Goal: Information Seeking & Learning: Learn about a topic

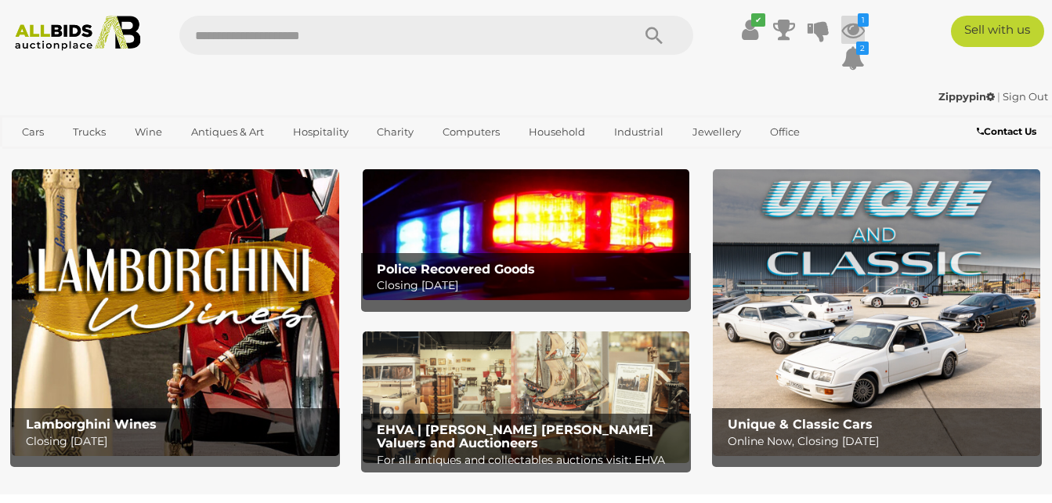
click at [859, 29] on icon at bounding box center [854, 30] width 24 height 28
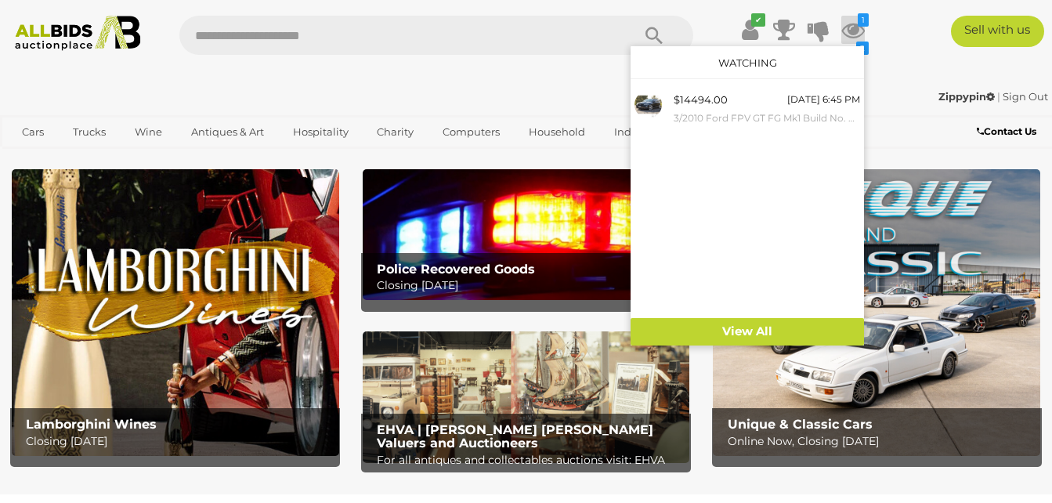
click at [886, 72] on div "✔ 1 2 D" at bounding box center [526, 48] width 1076 height 64
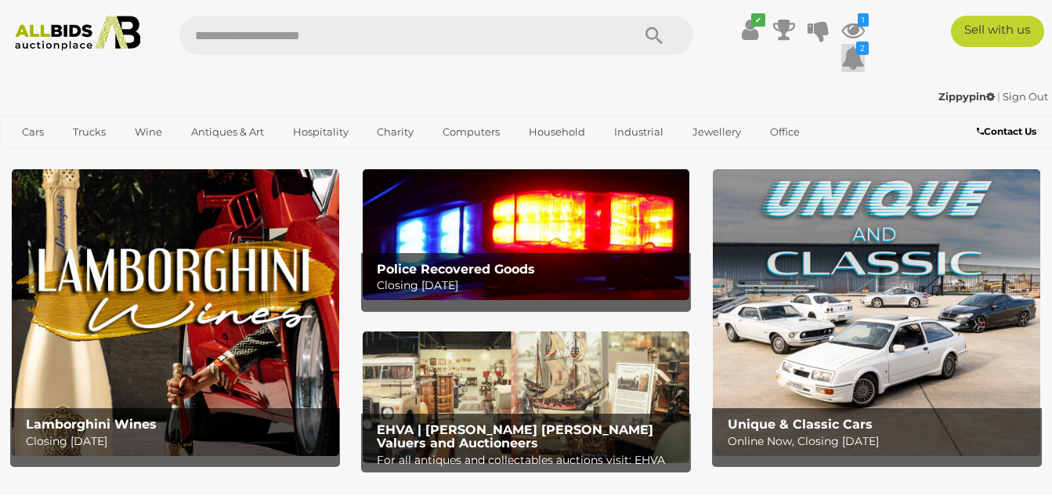
click at [856, 61] on icon at bounding box center [854, 58] width 24 height 28
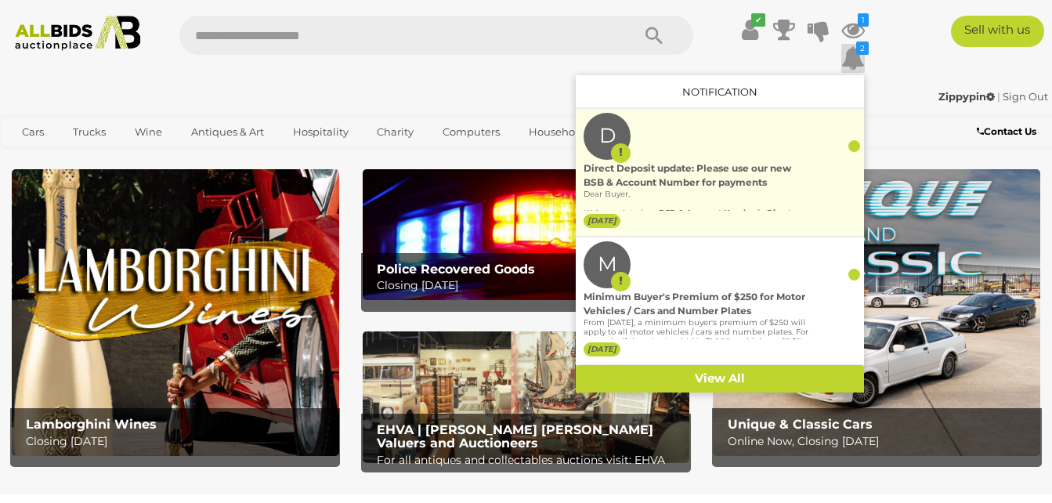
click at [692, 172] on div "Direct Deposit update: Please use our new BSB & Account Number for payments" at bounding box center [697, 175] width 226 height 28
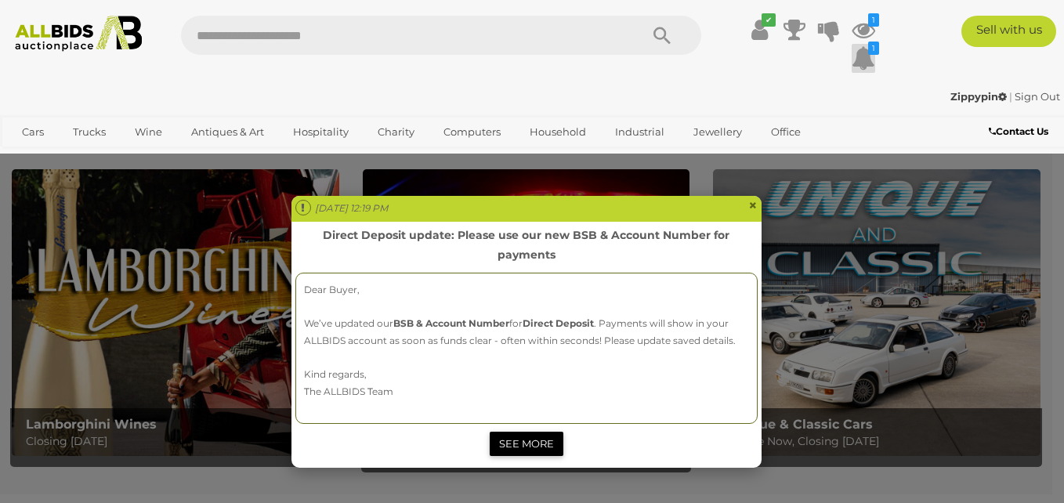
click at [519, 441] on link "SEE MORE" at bounding box center [527, 444] width 74 height 24
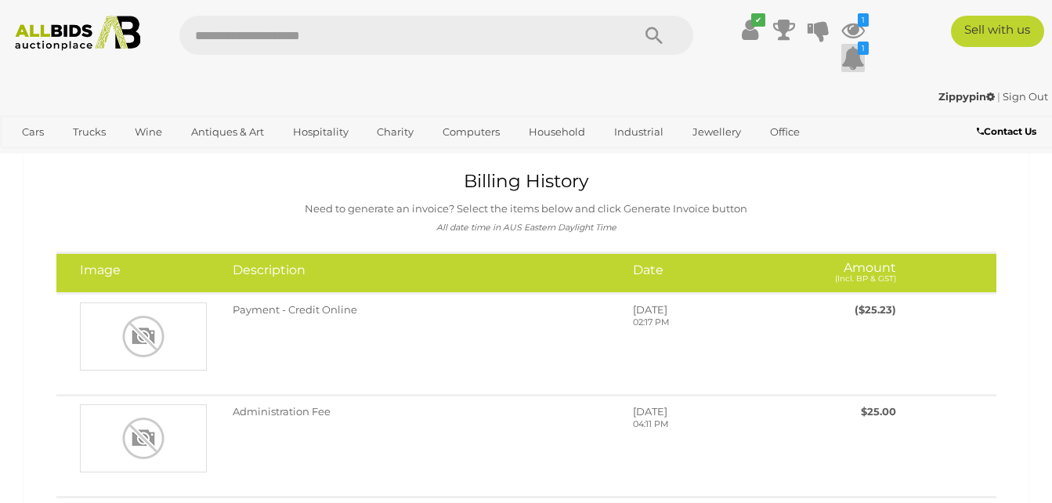
click at [850, 66] on icon at bounding box center [854, 58] width 24 height 28
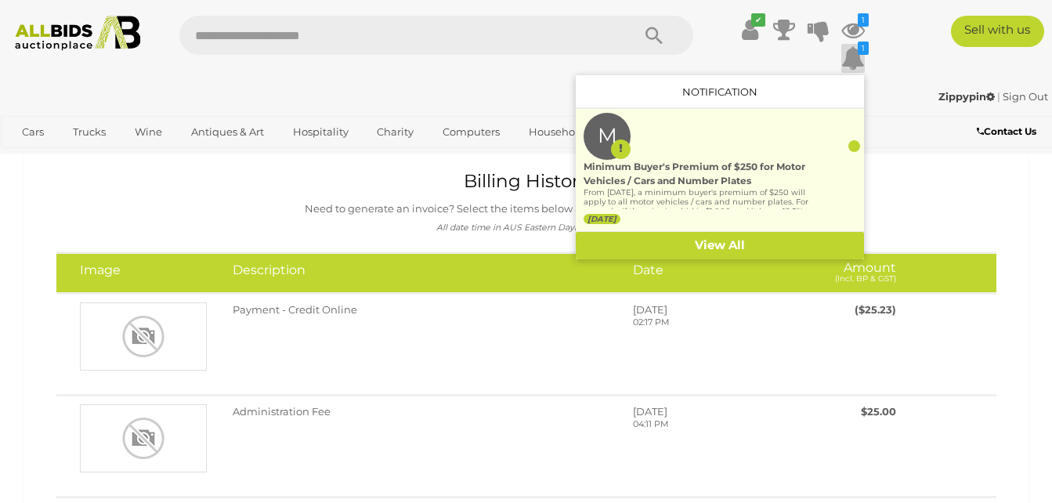
click at [665, 188] on p "From [DATE], a minimum buyer's premium of $250 will apply to all motor vehicles…" at bounding box center [697, 225] width 226 height 75
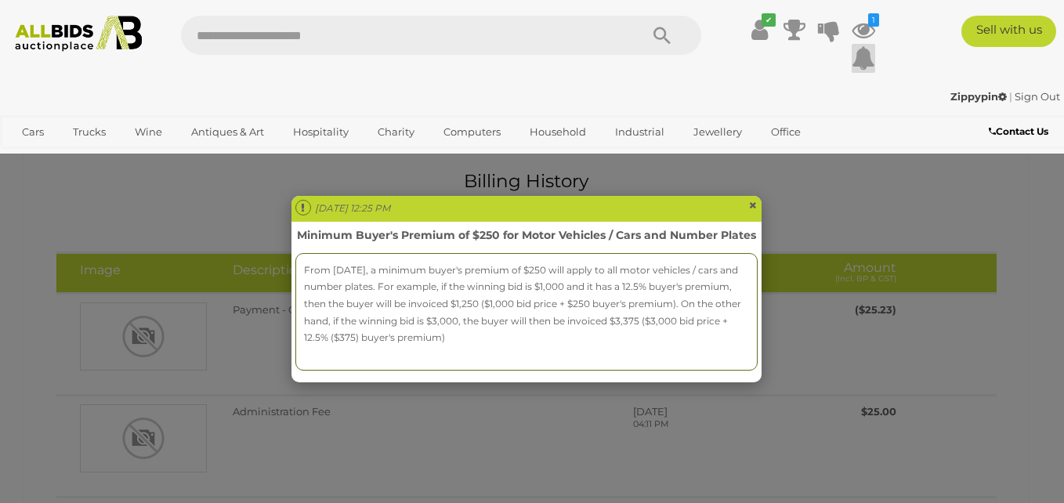
click at [754, 199] on span "×" at bounding box center [752, 205] width 9 height 19
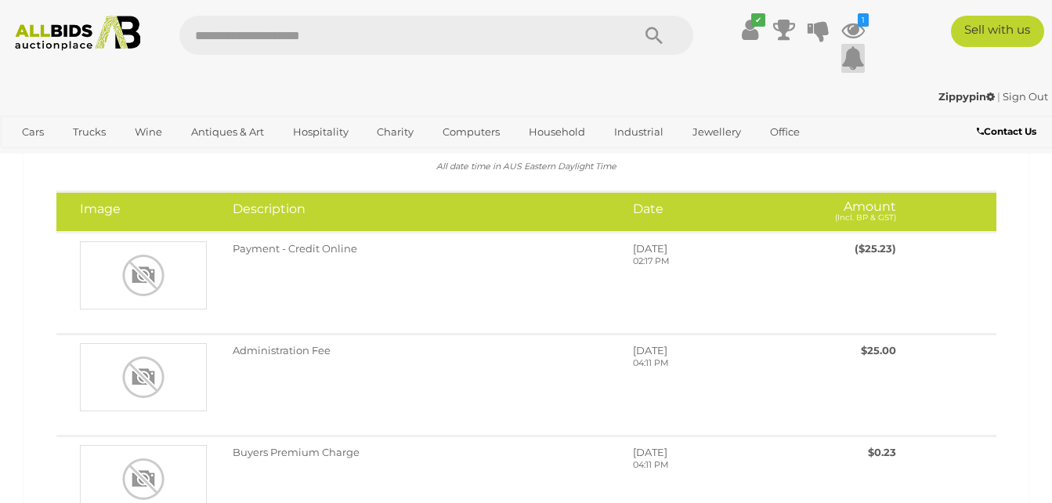
scroll to position [78, 0]
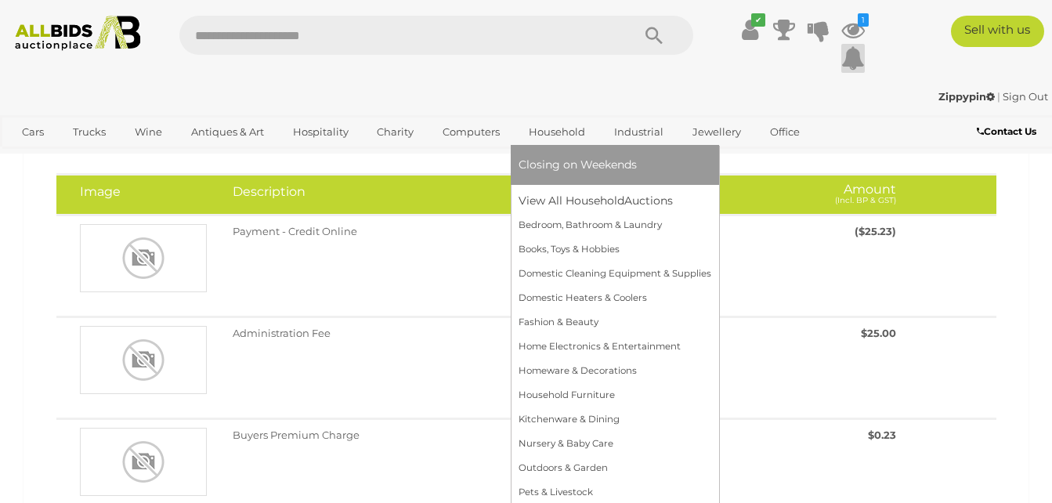
click at [553, 132] on link "Household" at bounding box center [557, 132] width 77 height 26
click at [570, 197] on link "View All Household Auctions" at bounding box center [615, 201] width 193 height 24
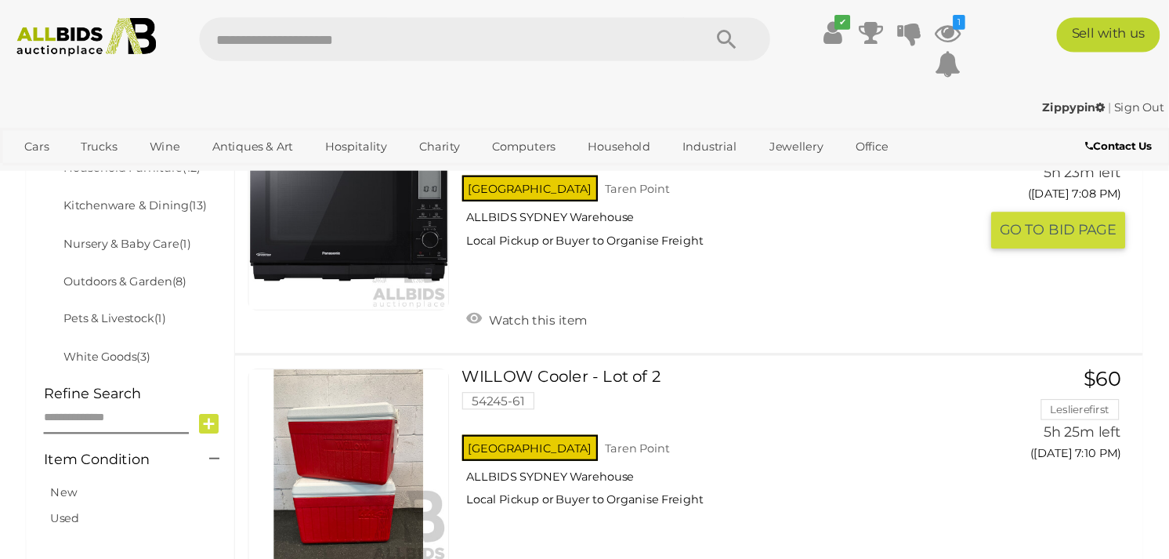
scroll to position [784, 0]
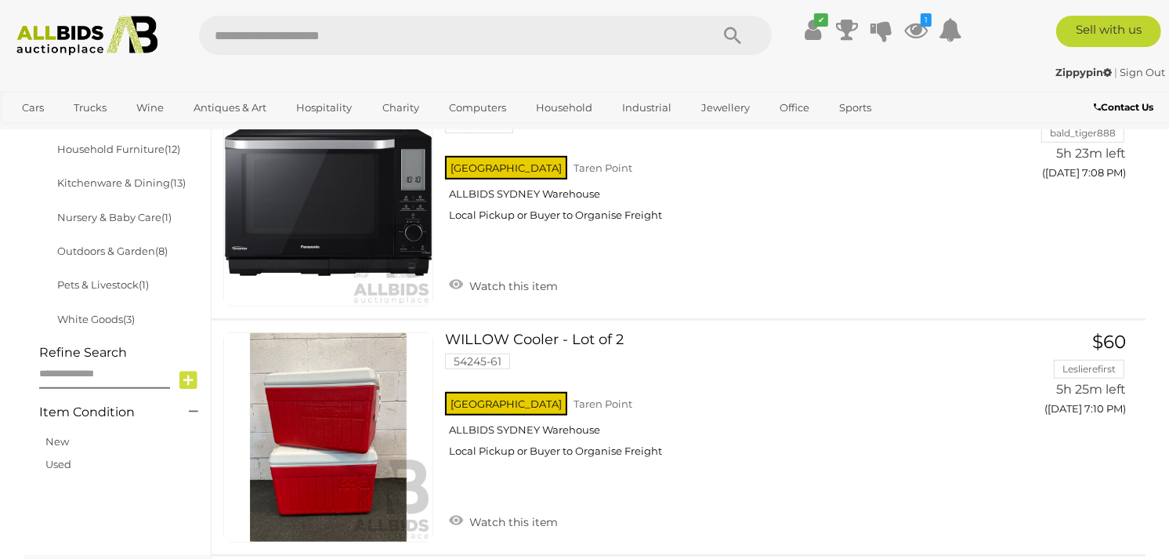
drag, startPoint x: 985, startPoint y: 0, endPoint x: 578, endPoint y: 71, distance: 412.8
click at [578, 71] on div "Zippypin | Sign Out" at bounding box center [584, 72] width 1161 height 18
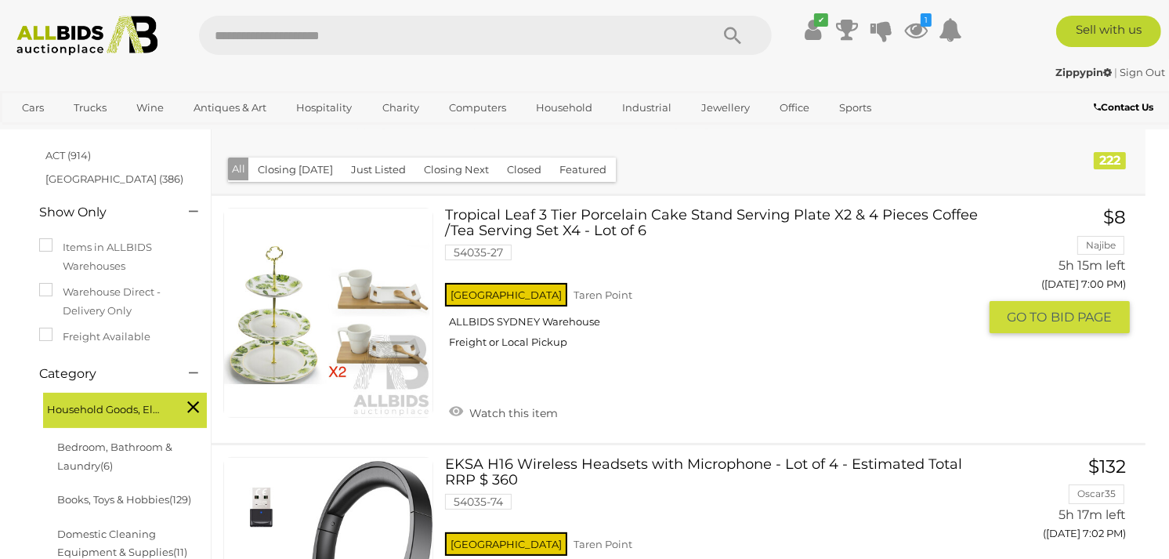
scroll to position [0, 0]
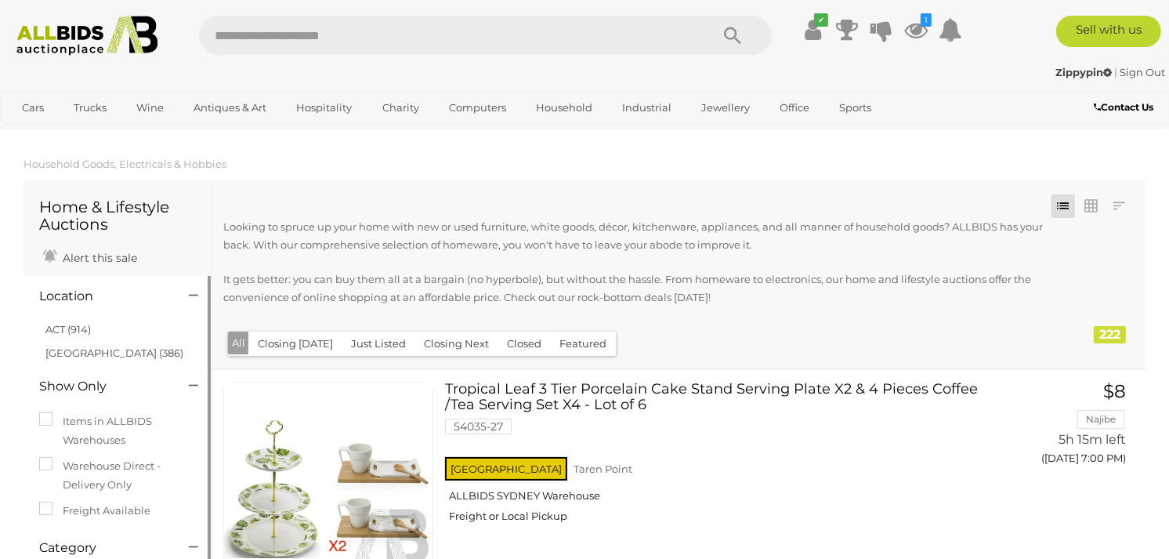
click at [61, 330] on link "ACT (914)" at bounding box center [67, 329] width 45 height 13
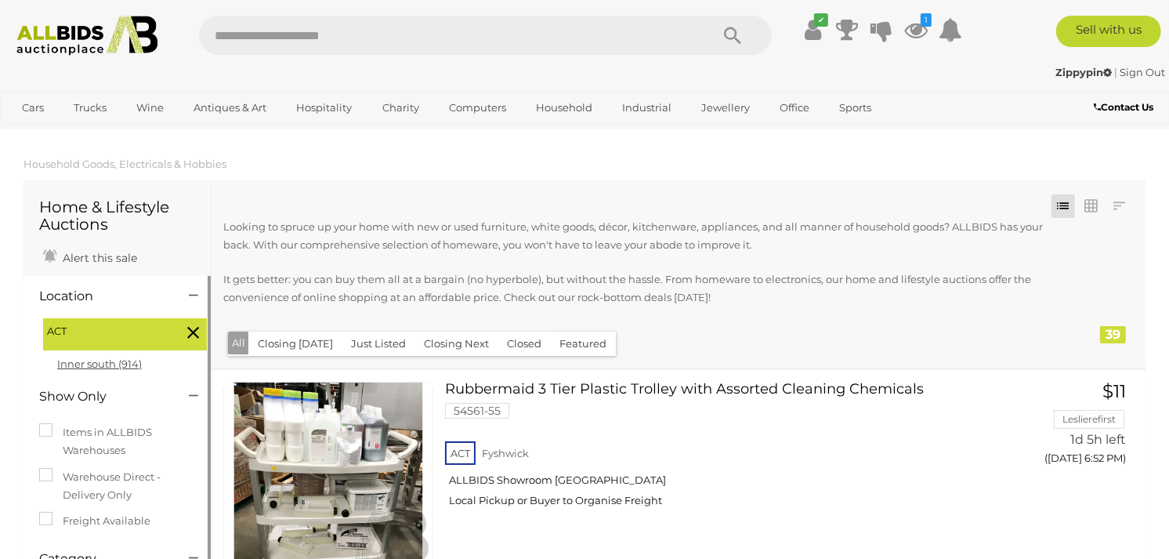
click at [81, 365] on link "Inner south (914)" at bounding box center [99, 363] width 85 height 13
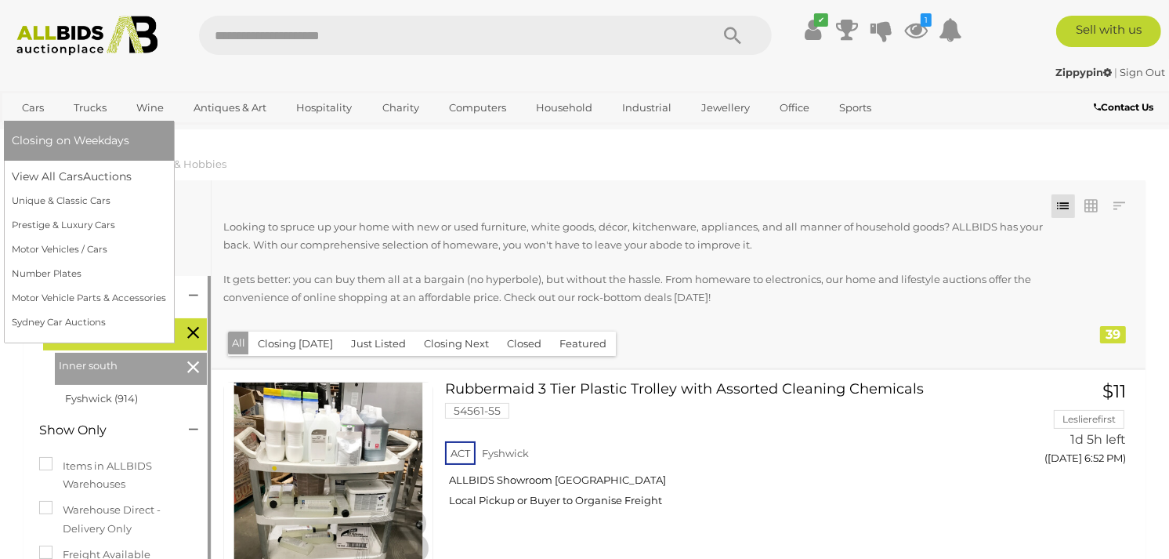
click at [35, 112] on link "Cars" at bounding box center [33, 108] width 42 height 26
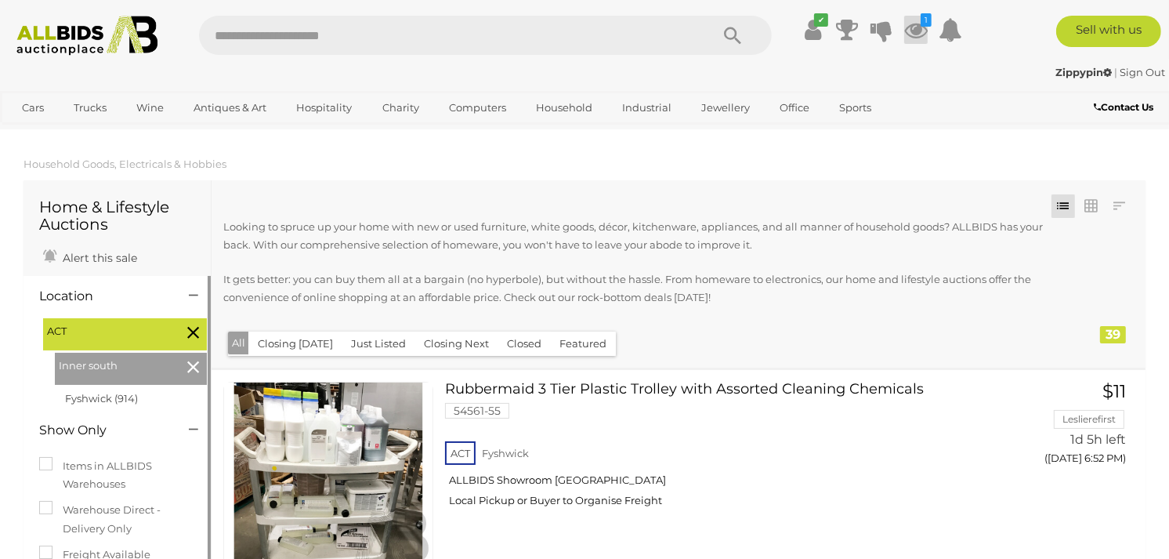
click at [913, 34] on icon at bounding box center [916, 30] width 24 height 28
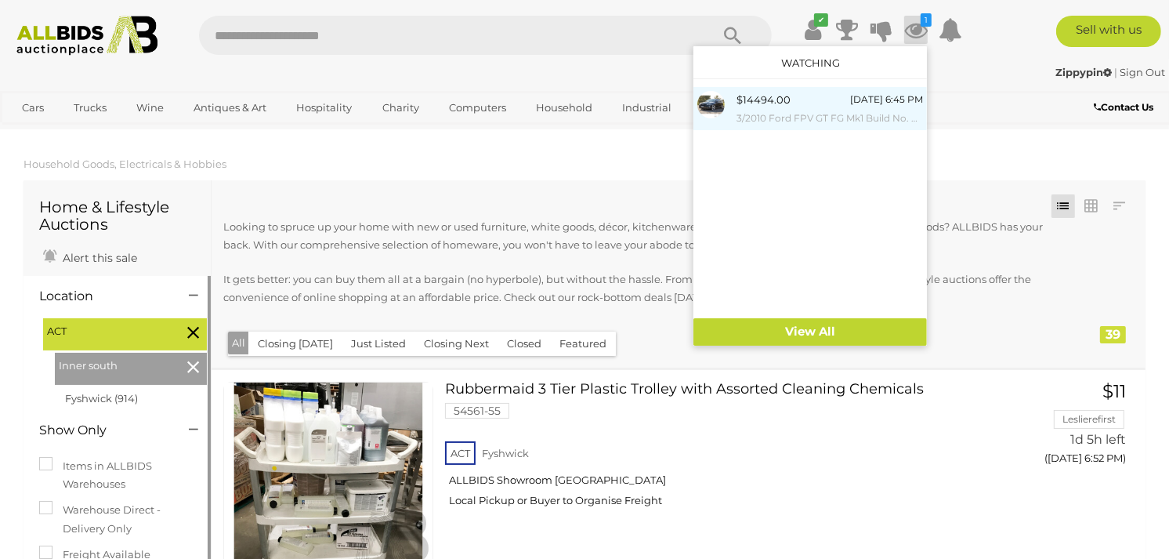
click at [854, 107] on div "$14494.00 [DATE] 6:45 PM 3/2010 Ford FPV GT FG Mk1 Build No. #882 4d Sedan Silh…" at bounding box center [830, 108] width 187 height 35
